Goal: Task Accomplishment & Management: Manage account settings

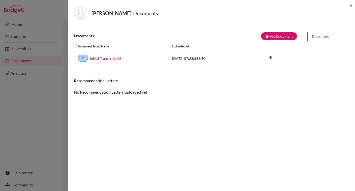
click at [352, 7] on span "×" at bounding box center [352, 5] width 4 height 7
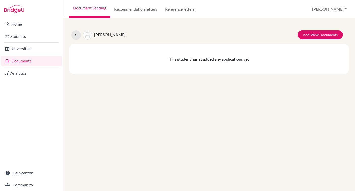
click at [71, 33] on div "[PERSON_NAME]/View Documents" at bounding box center [209, 35] width 288 height 10
click at [75, 34] on icon at bounding box center [76, 35] width 5 height 5
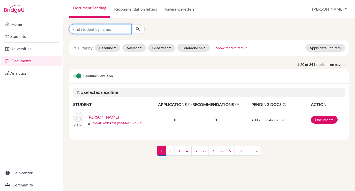
click at [120, 29] on input "Find student by name..." at bounding box center [100, 29] width 63 height 10
type input "pellmar"
click button "submit" at bounding box center [138, 29] width 13 height 10
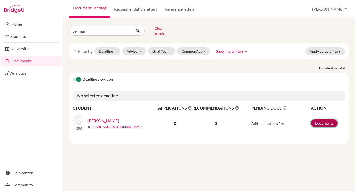
click at [319, 119] on link "Documents" at bounding box center [324, 123] width 27 height 8
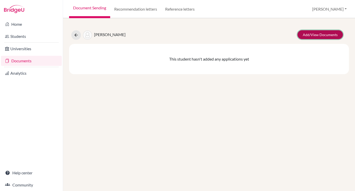
click at [310, 32] on link "Add/View Documents" at bounding box center [320, 34] width 45 height 9
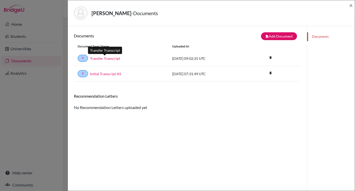
click at [109, 61] on link "Transfer Transcript" at bounding box center [105, 58] width 30 height 5
